Goal: Task Accomplishment & Management: Complete application form

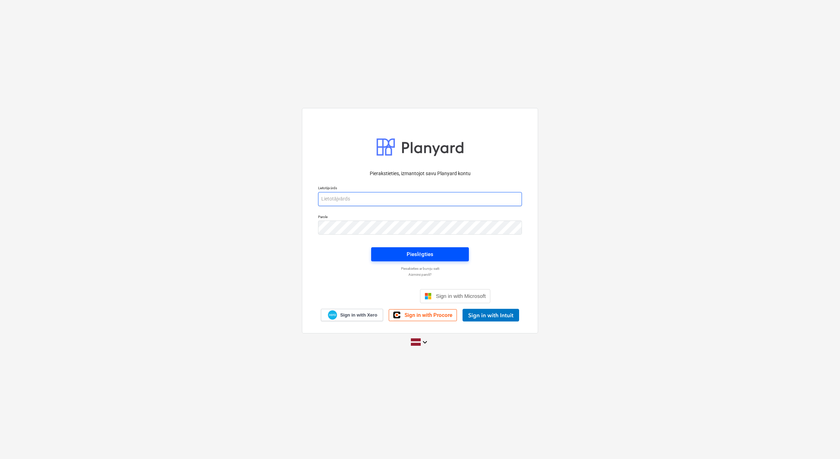
type input "[EMAIL_ADDRESS][DOMAIN_NAME]"
click at [451, 252] on span "Pieslēgties" at bounding box center [420, 254] width 81 height 9
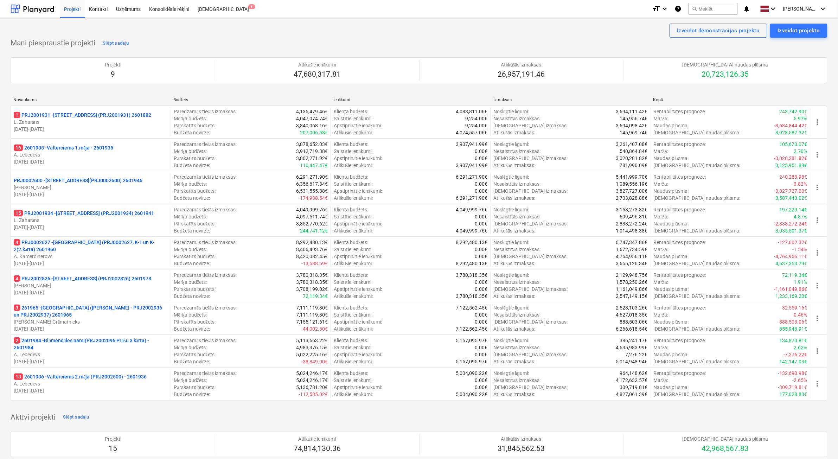
click at [126, 185] on p "[PERSON_NAME]" at bounding box center [91, 187] width 154 height 7
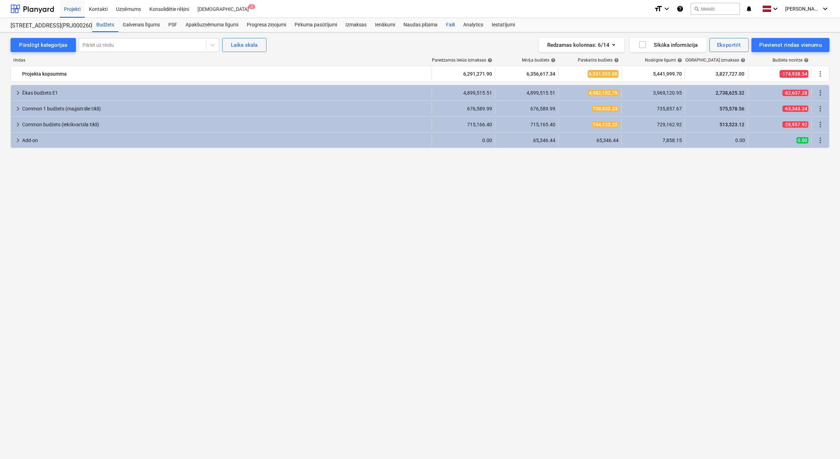
click at [451, 24] on div "Faili" at bounding box center [450, 25] width 17 height 14
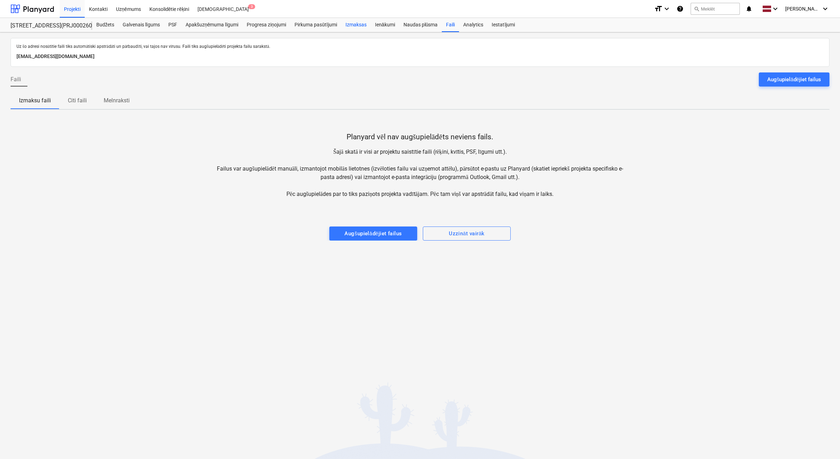
click at [367, 29] on div "Izmaksas" at bounding box center [356, 25] width 30 height 14
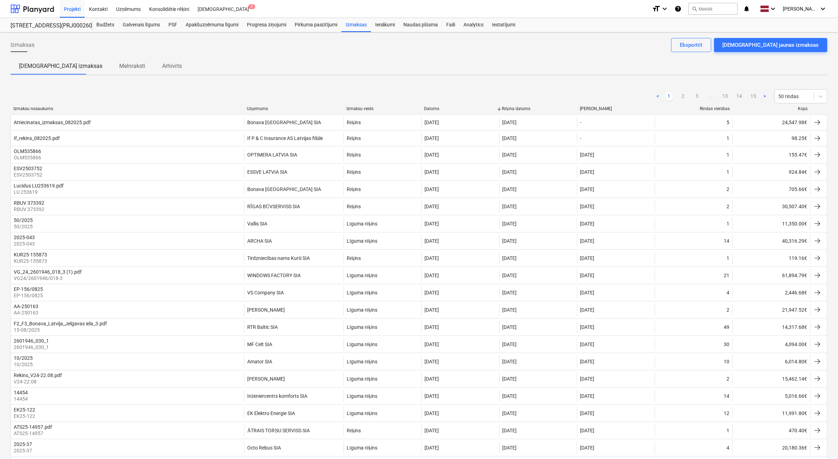
click at [806, 109] on div at bounding box center [810, 108] width 13 height 5
click at [801, 110] on div "Kopā" at bounding box center [771, 108] width 72 height 5
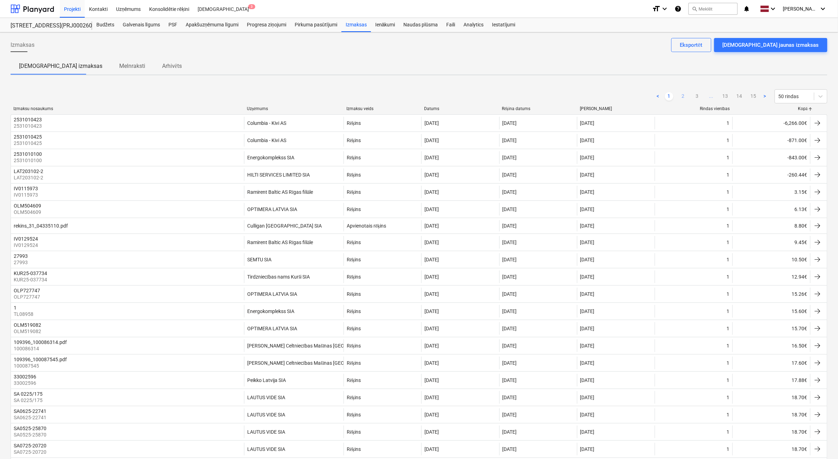
click at [680, 97] on link "2" at bounding box center [683, 96] width 8 height 8
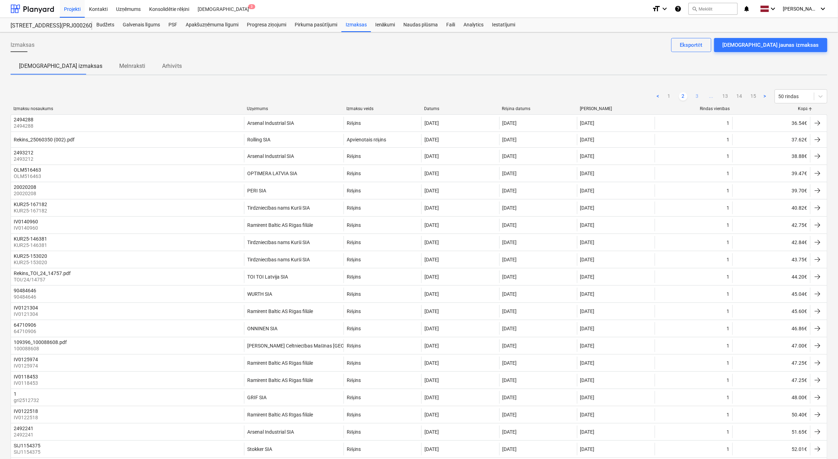
click at [695, 97] on link "3" at bounding box center [697, 96] width 8 height 8
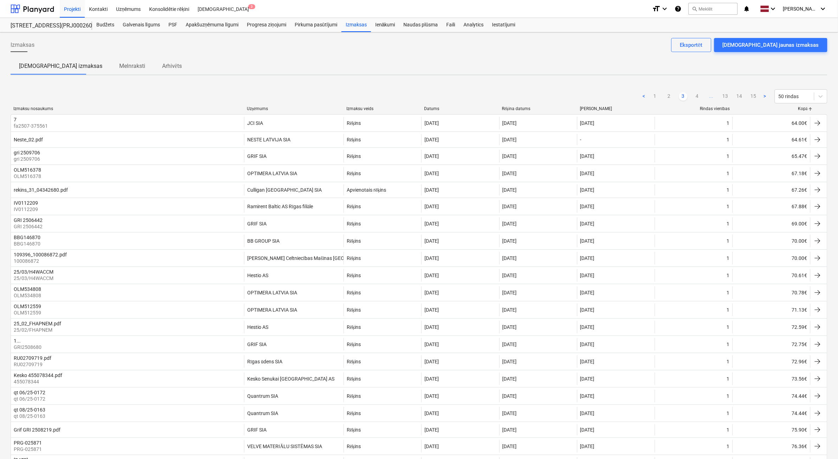
click at [695, 97] on link "4" at bounding box center [697, 96] width 8 height 8
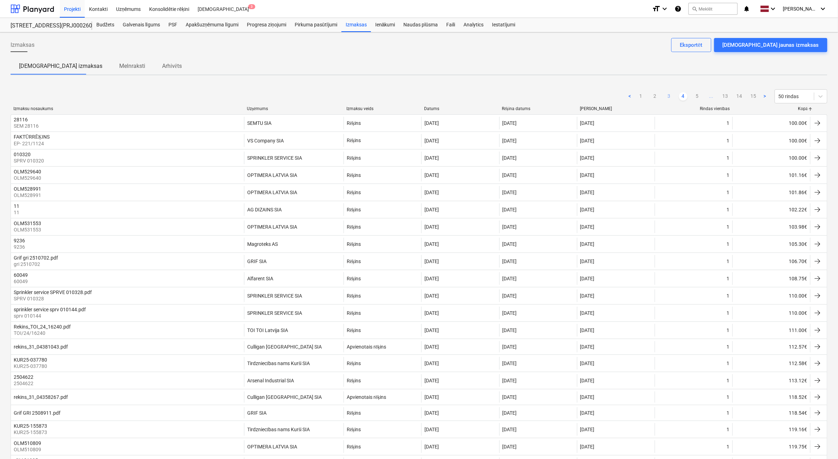
click at [695, 97] on link "5" at bounding box center [697, 96] width 8 height 8
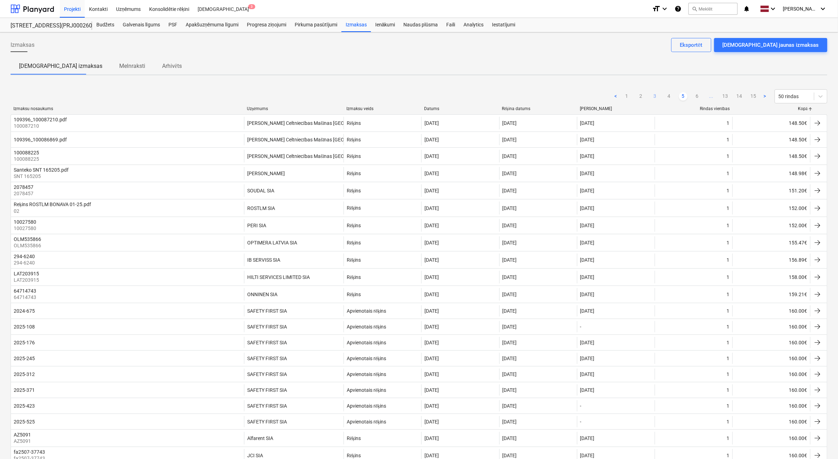
click at [695, 97] on link "6" at bounding box center [697, 96] width 8 height 8
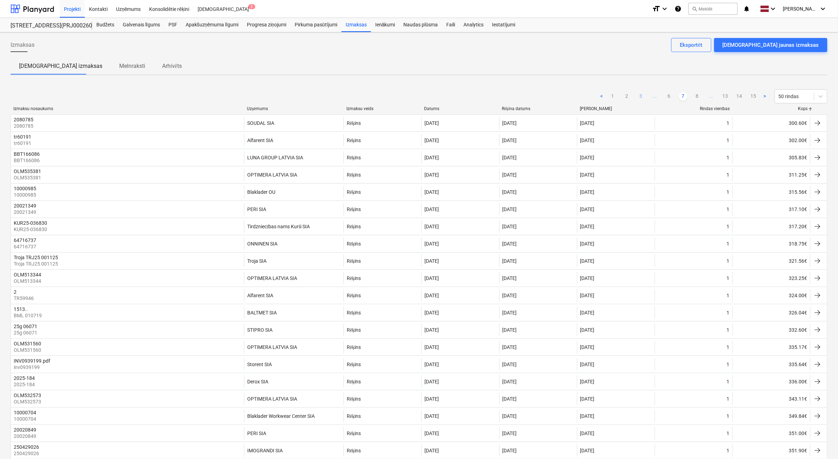
click at [695, 97] on link "8" at bounding box center [697, 96] width 8 height 8
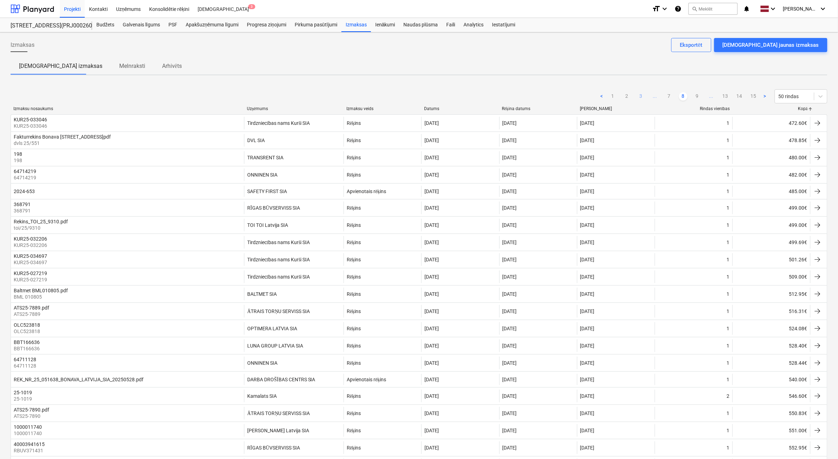
click at [695, 97] on link "9" at bounding box center [697, 96] width 8 height 8
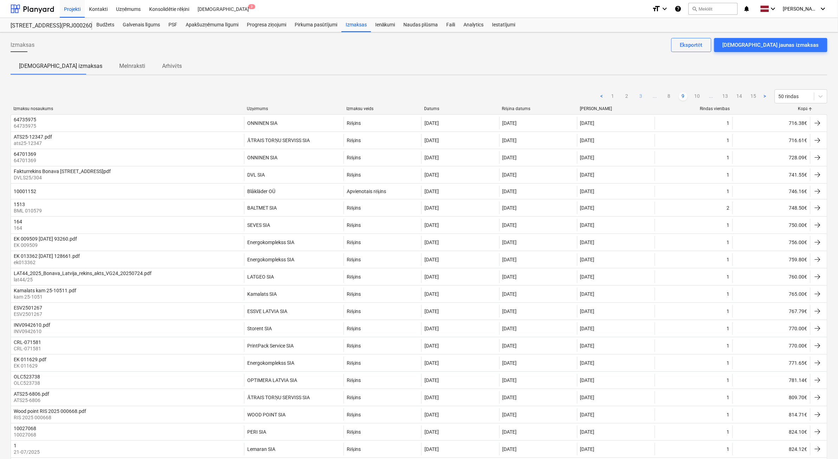
click at [695, 97] on link "10" at bounding box center [697, 96] width 8 height 8
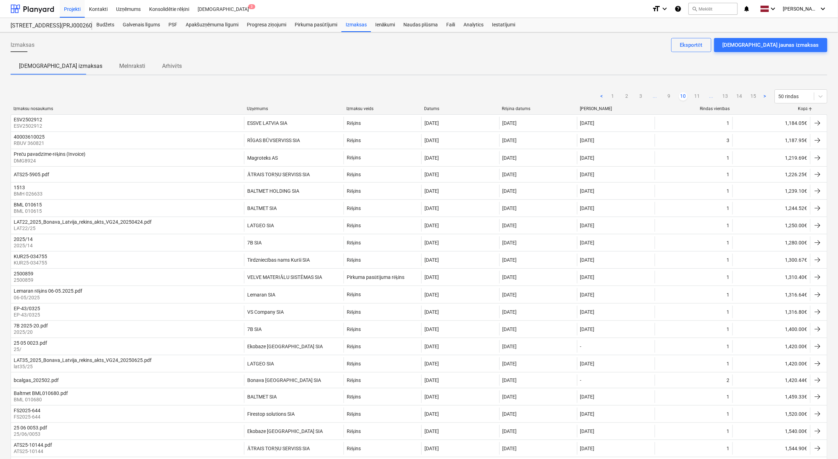
click at [674, 100] on ul "< 1 2 3 ... 9 10 11 ... 13 14 15 >" at bounding box center [683, 96] width 172 height 8
click at [673, 97] on link "9" at bounding box center [669, 96] width 8 height 8
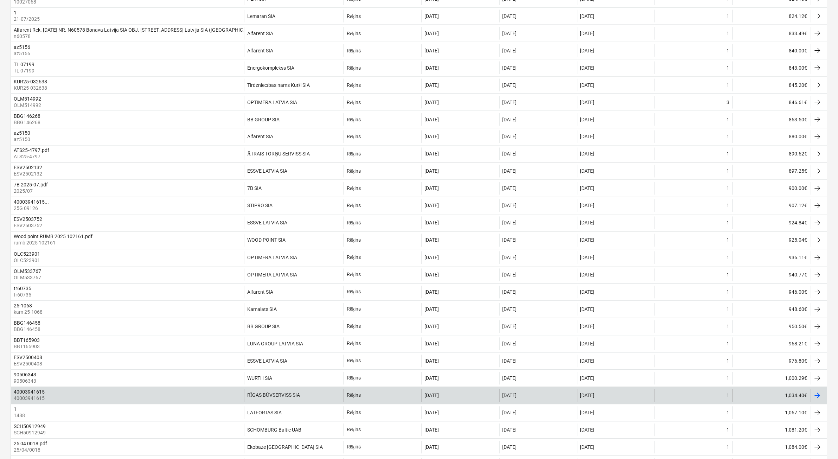
scroll to position [483, 0]
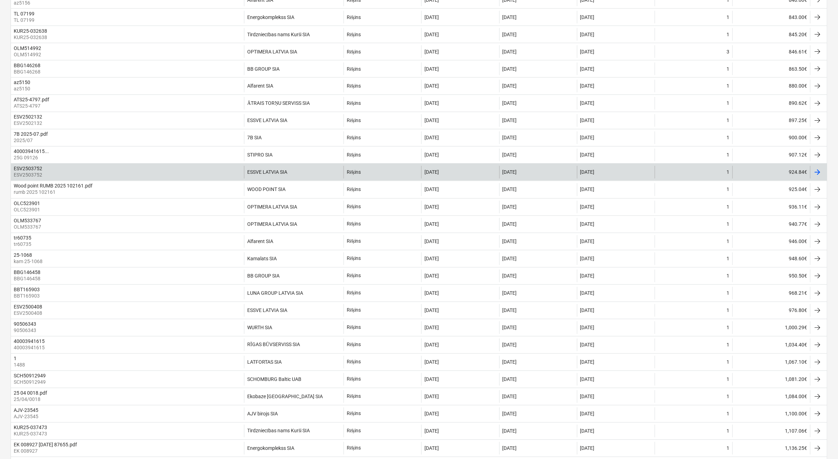
click at [677, 179] on div "1" at bounding box center [694, 172] width 78 height 13
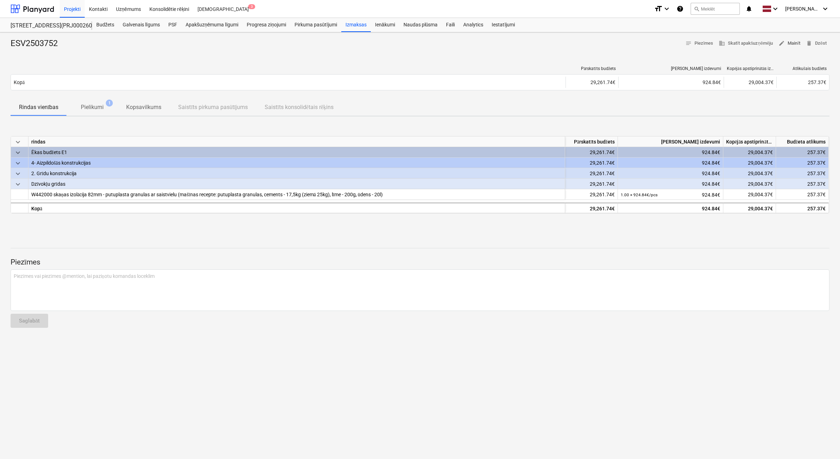
click at [798, 44] on span "edit Mainīt" at bounding box center [790, 43] width 22 height 8
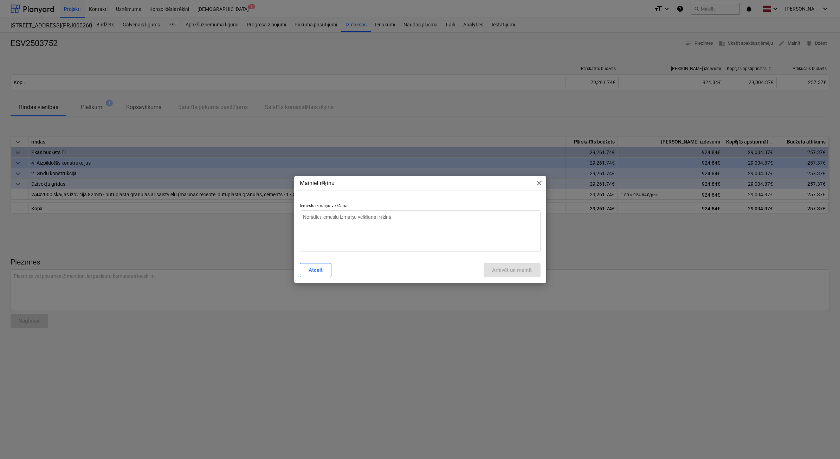
type textarea "x"
click at [392, 261] on div "Atcelt Arhivēt un mainīt" at bounding box center [420, 270] width 249 height 20
click at [396, 234] on textarea at bounding box center [420, 230] width 241 height 41
type textarea "N"
type textarea "x"
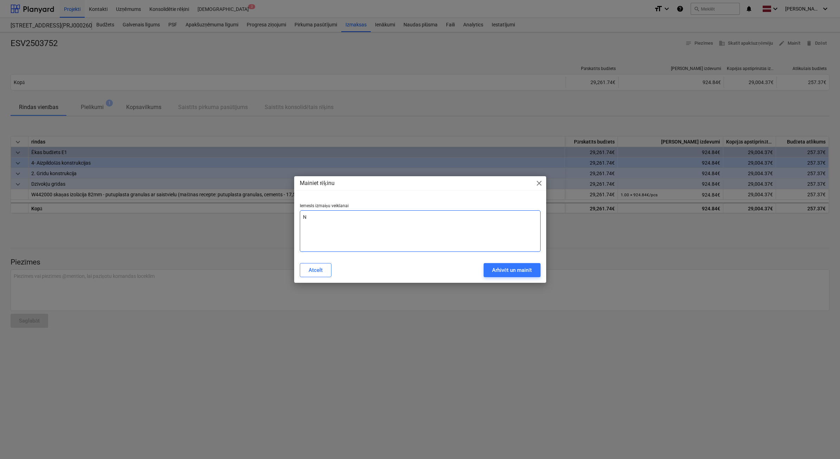
type textarea "Ne"
type textarea "x"
type textarea "Nep"
type textarea "x"
type textarea "Nepa"
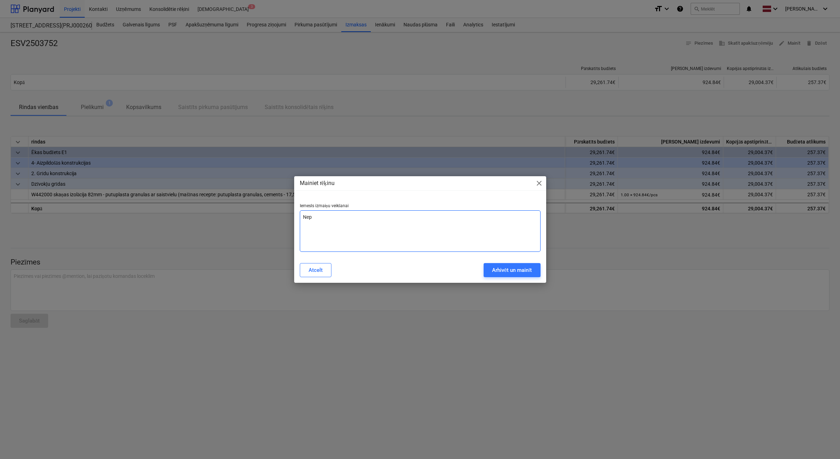
type textarea "x"
type textarea "Nepar"
type textarea "x"
type textarea "Nepare"
type textarea "x"
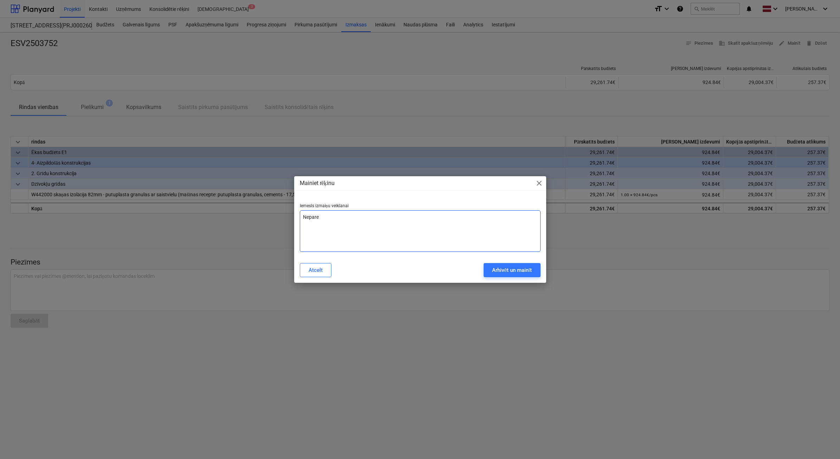
type textarea "Neparei"
type textarea "x"
type textarea "Nepareiz"
type textarea "x"
type textarea "Nepareiza"
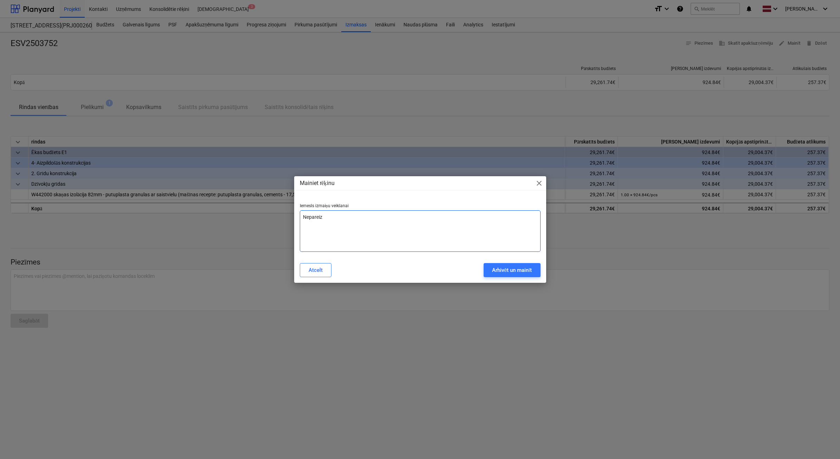
type textarea "x"
type textarea "Nepareiza"
type textarea "x"
type textarea "Nepareiza n"
type textarea "x"
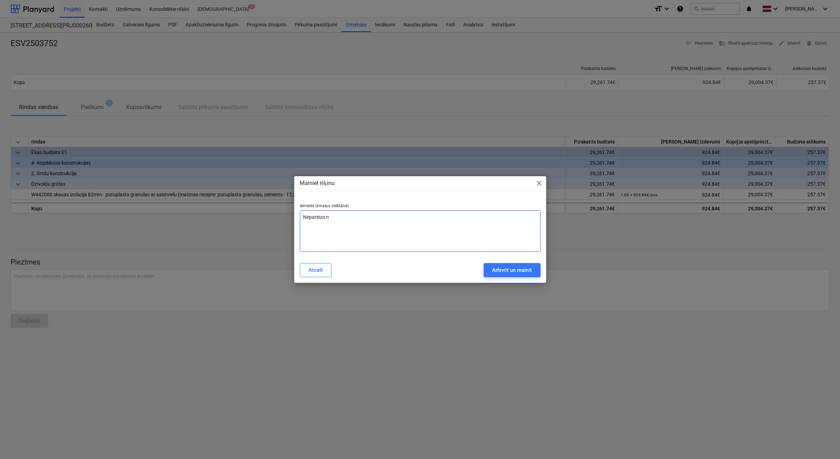
type textarea "Nepareiza ne"
type textarea "x"
type textarea "Nepareiza net"
type textarea "x"
type textarea "Nepareiza net"
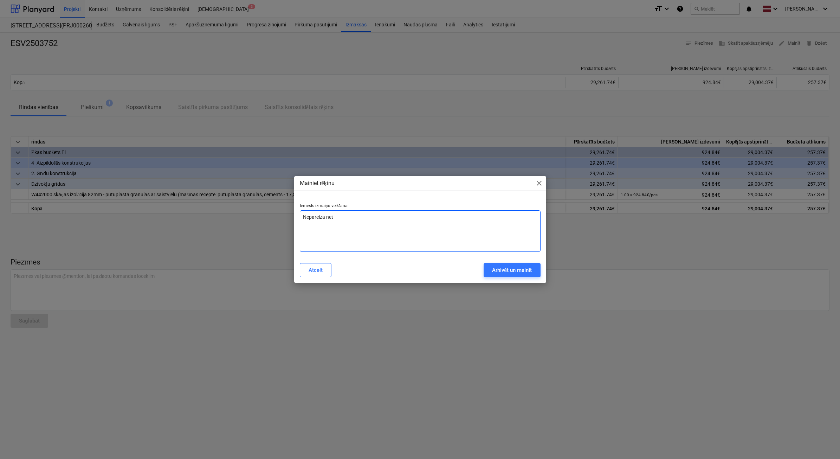
type textarea "x"
type textarea "Nepareiza net s"
type textarea "x"
type textarea "Nepareiza net su"
type textarea "x"
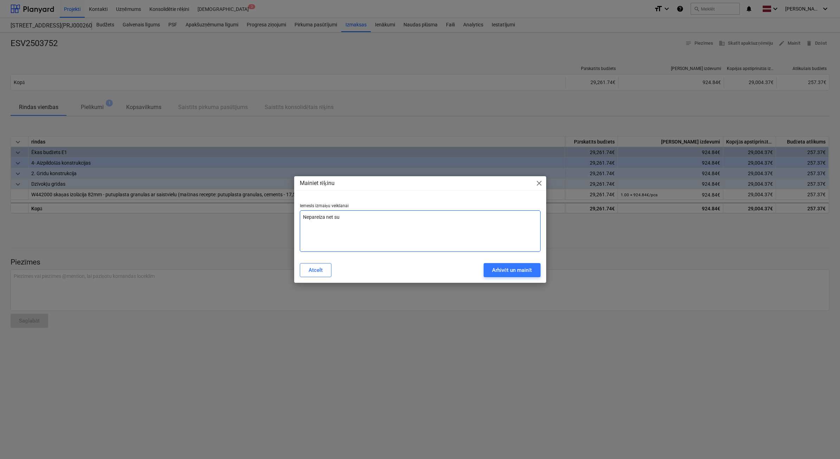
type textarea "Nepareiza net sum"
type textarea "x"
type textarea "Nepareiza net summ"
type textarea "x"
type textarea "Nepareiza net summa"
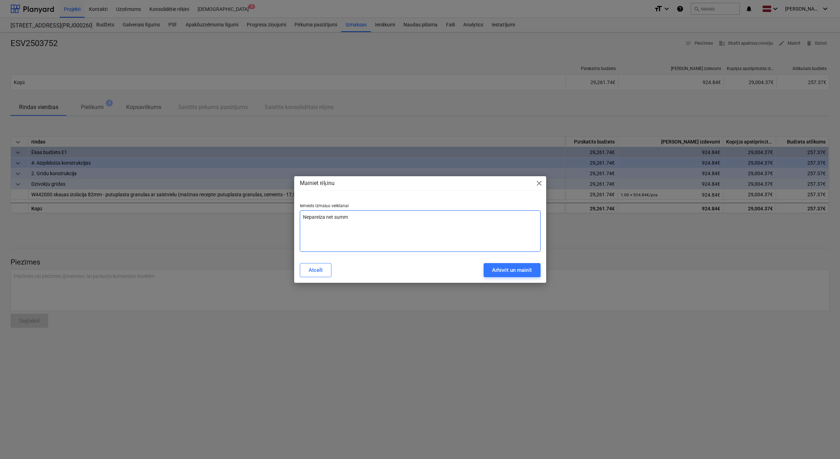
type textarea "x"
type textarea "Nepareiza net summa"
click at [502, 270] on div "Arhivēt un mainīt" at bounding box center [512, 269] width 40 height 9
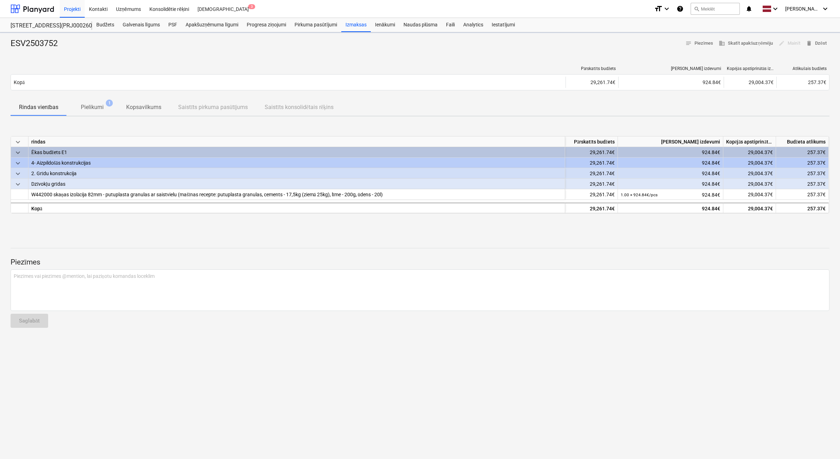
type textarea "x"
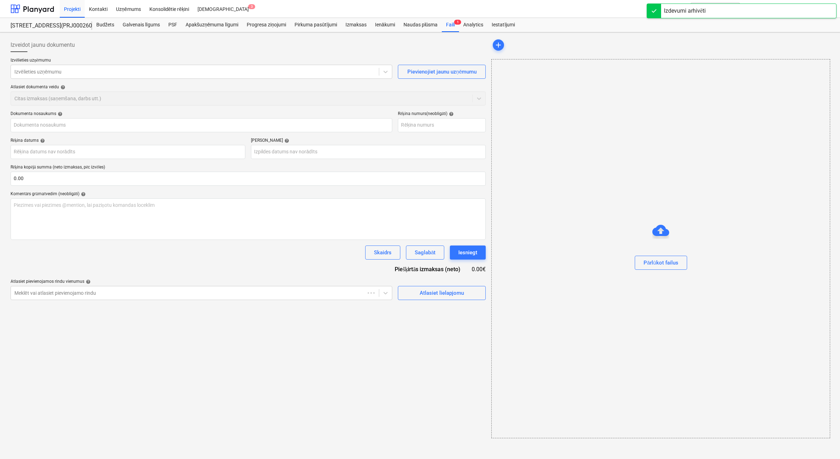
type input "ESV2503752"
type input "[DATE]"
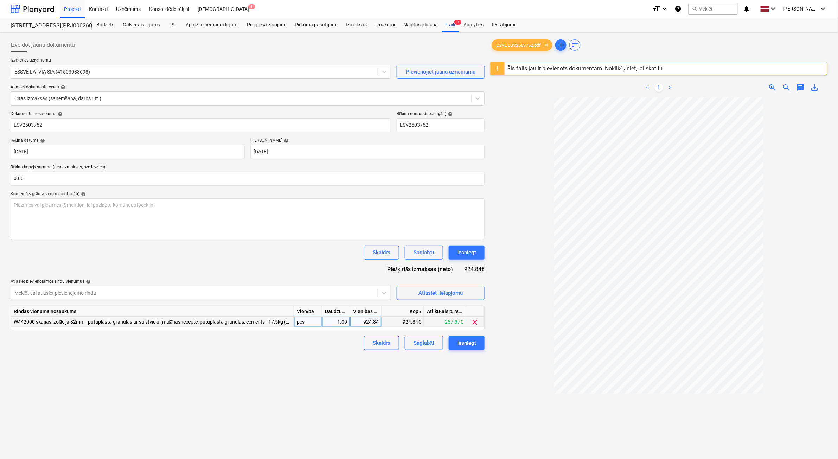
click at [362, 323] on div "924.84" at bounding box center [366, 321] width 26 height 11
type input "942,84"
click at [363, 323] on div "924.84" at bounding box center [366, 321] width 26 height 11
type input "942.84"
click at [479, 344] on button "Iesniegt" at bounding box center [467, 343] width 36 height 14
